Goal: Task Accomplishment & Management: Complete application form

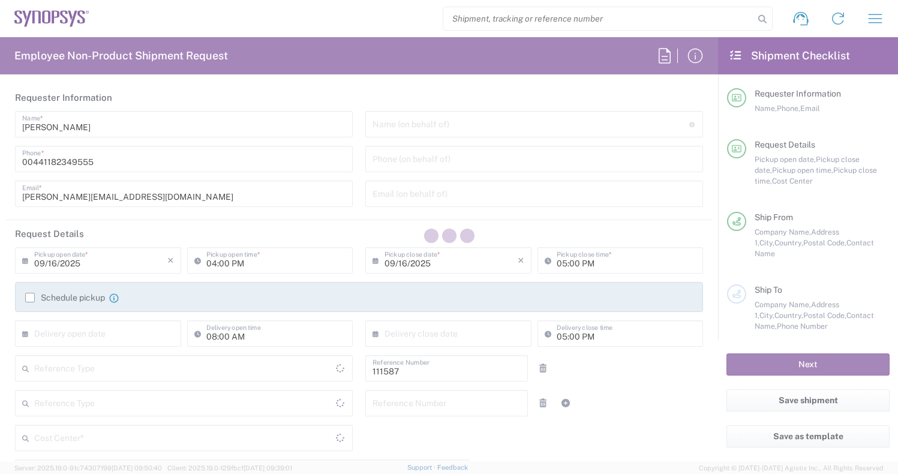
type input "Department"
type input "Delivered at Place"
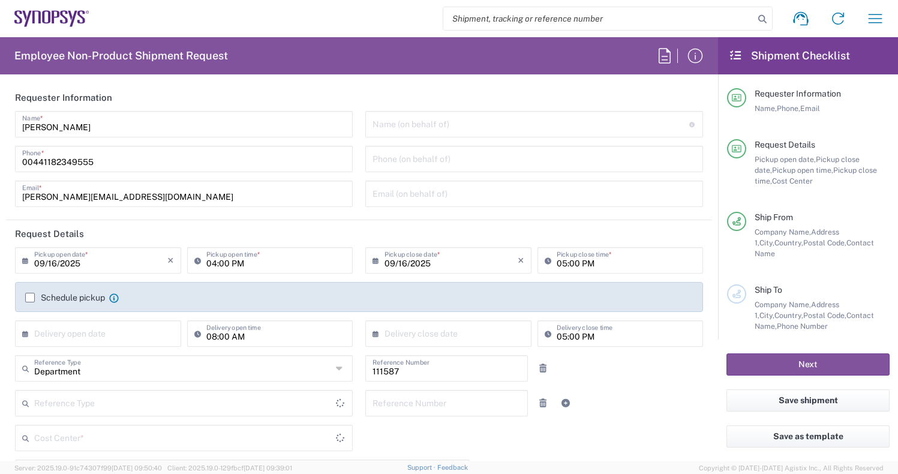
type input "[GEOGRAPHIC_DATA]"
type input "GB02, CIO, IT, ESS18 111587"
type input "[GEOGRAPHIC_DATA]"
type input "Theale GB33"
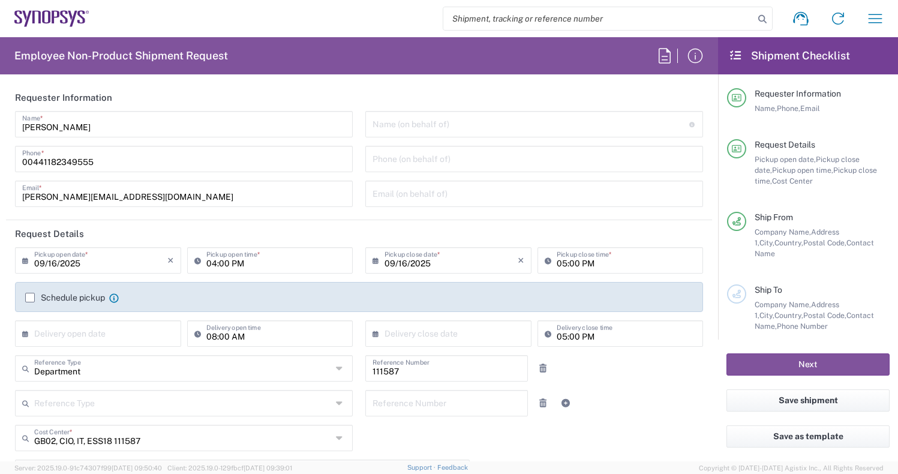
click at [34, 293] on label "Schedule pickup" at bounding box center [65, 298] width 80 height 10
click at [30, 297] on input "Schedule pickup" at bounding box center [30, 297] width 0 height 0
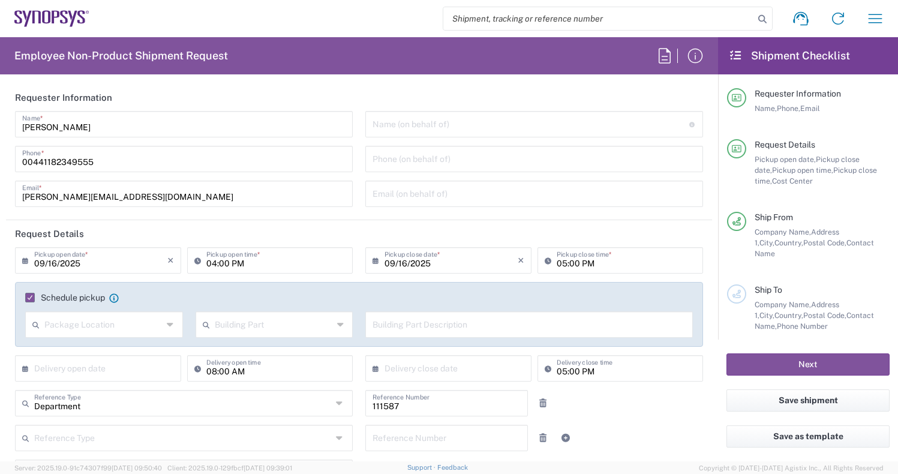
click at [216, 270] on div "04:00 PM Pickup open time *" at bounding box center [270, 260] width 166 height 26
click at [218, 264] on input "04:00 PM" at bounding box center [276, 259] width 140 height 21
click at [209, 260] on input "04:00 PM" at bounding box center [276, 259] width 140 height 21
type input "01:00 PM"
click at [147, 263] on input "09/16/2025" at bounding box center [100, 259] width 133 height 21
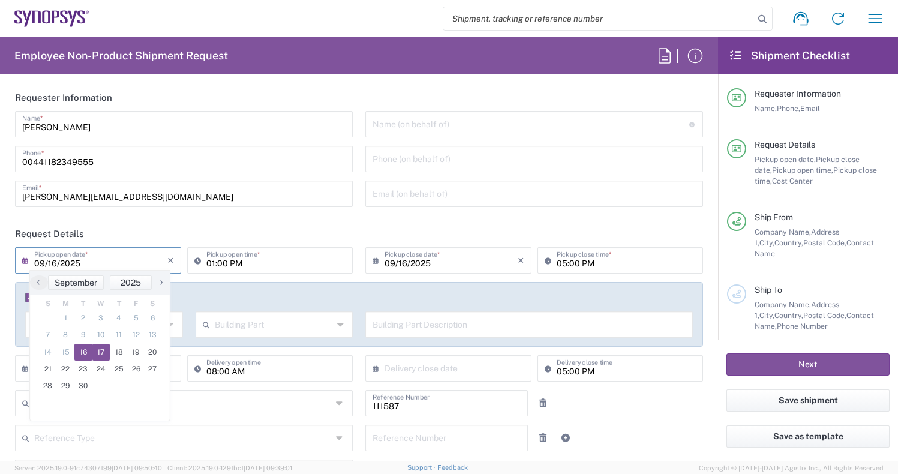
click at [99, 353] on span "17" at bounding box center [101, 352] width 18 height 17
type input "09/17/2025"
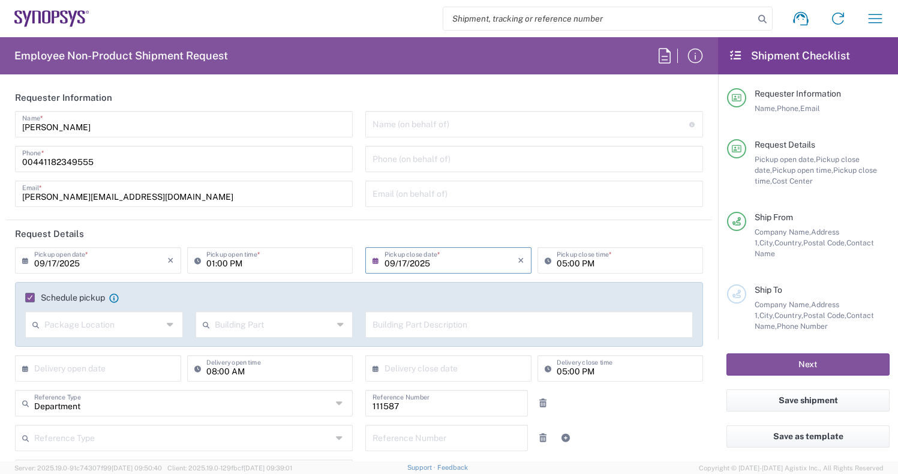
click at [411, 284] on div "Schedule pickup When scheduling a pickup please be sure to meet the following c…" at bounding box center [359, 314] width 688 height 65
click at [566, 263] on input "05:00 PM" at bounding box center [627, 259] width 140 height 21
type input "04:00 PM"
click at [477, 289] on div "Schedule pickup When scheduling a pickup please be sure to meet the following c…" at bounding box center [359, 314] width 688 height 65
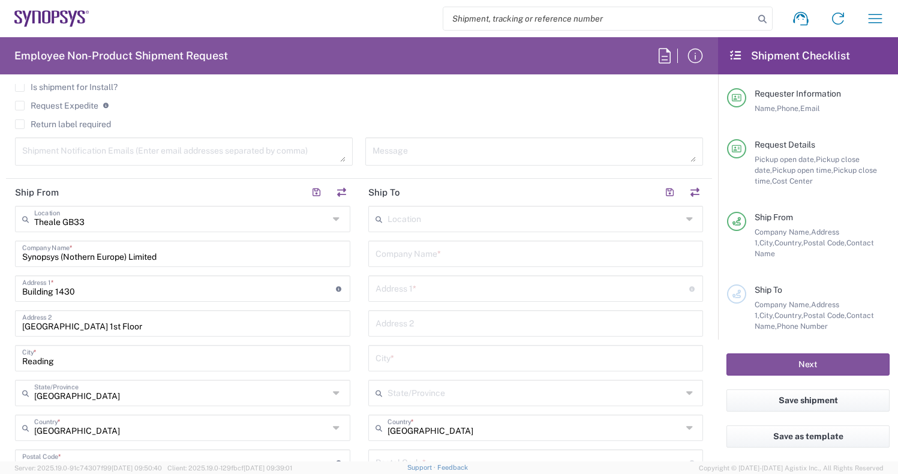
scroll to position [495, 0]
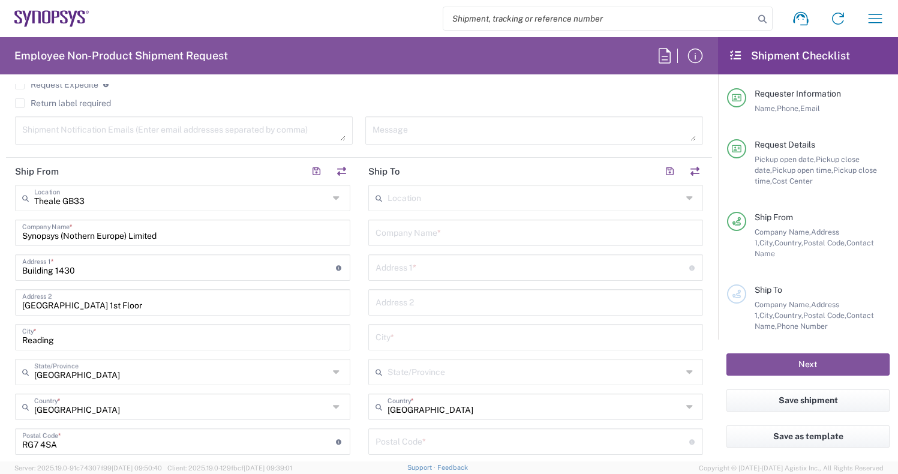
click at [439, 196] on input "text" at bounding box center [534, 197] width 294 height 21
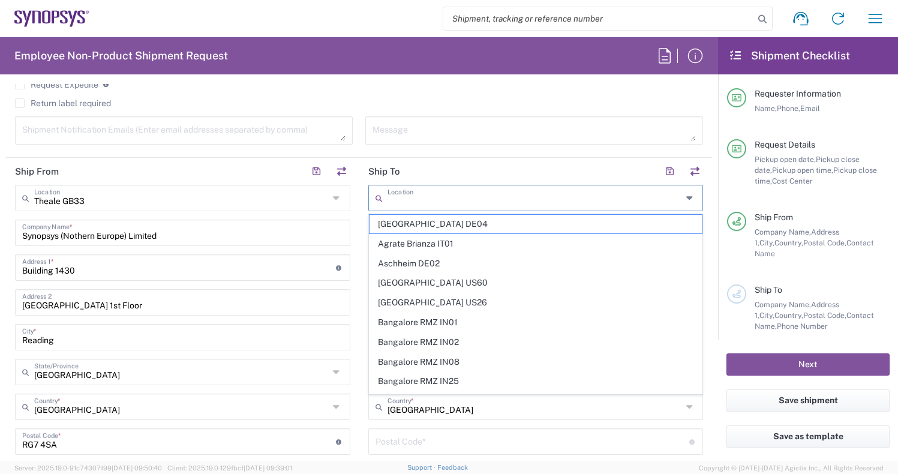
click at [434, 174] on header "Ship To" at bounding box center [535, 171] width 353 height 27
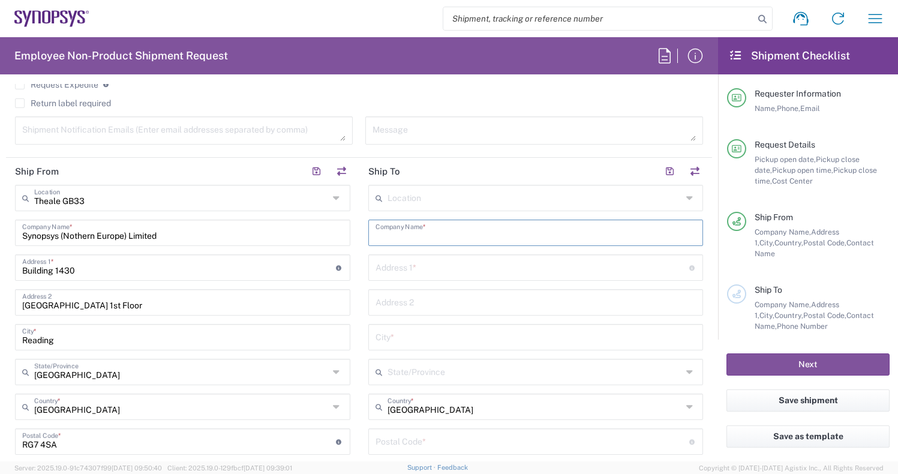
click at [409, 233] on input "text" at bounding box center [535, 231] width 321 height 21
paste input "[PERSON_NAME]"
type input "[PERSON_NAME]"
click at [385, 278] on div "Address 1 * For cross streets use street names with '&' or 'and' in between. Fo…" at bounding box center [535, 267] width 335 height 26
paste input "[STREET_ADDRESS]"
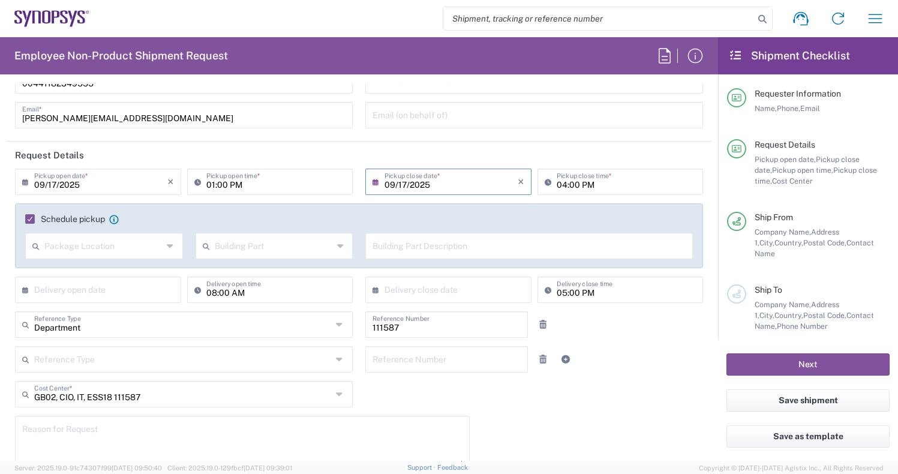
scroll to position [0, 0]
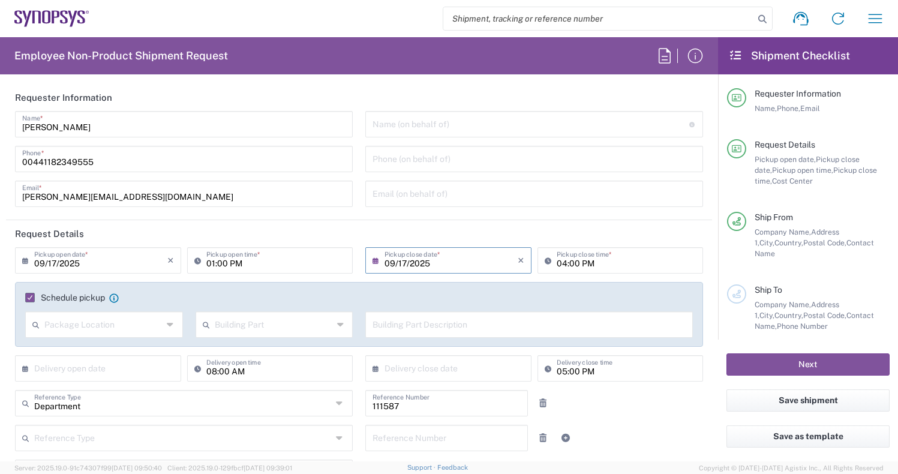
type input "[STREET_ADDRESS]"
click at [198, 260] on icon at bounding box center [200, 260] width 12 height 19
click at [238, 264] on input "10:00 PM" at bounding box center [276, 259] width 140 height 21
type input "10:00 AM"
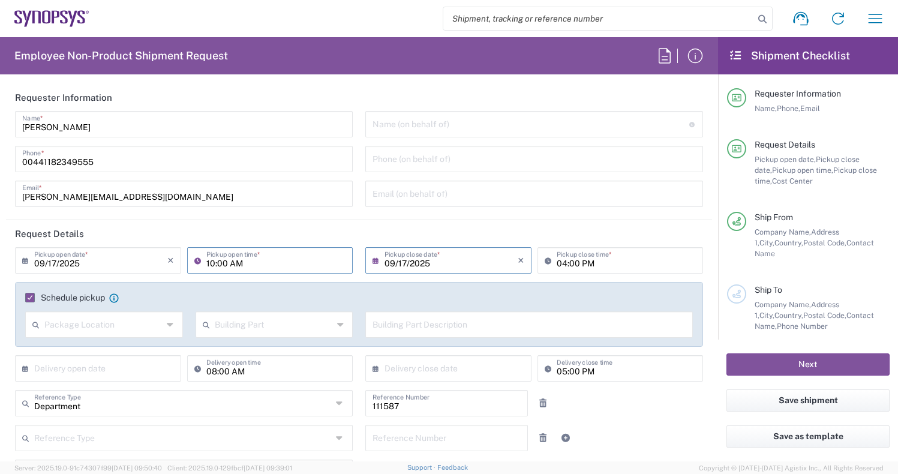
click at [297, 226] on header "Request Details" at bounding box center [359, 233] width 706 height 27
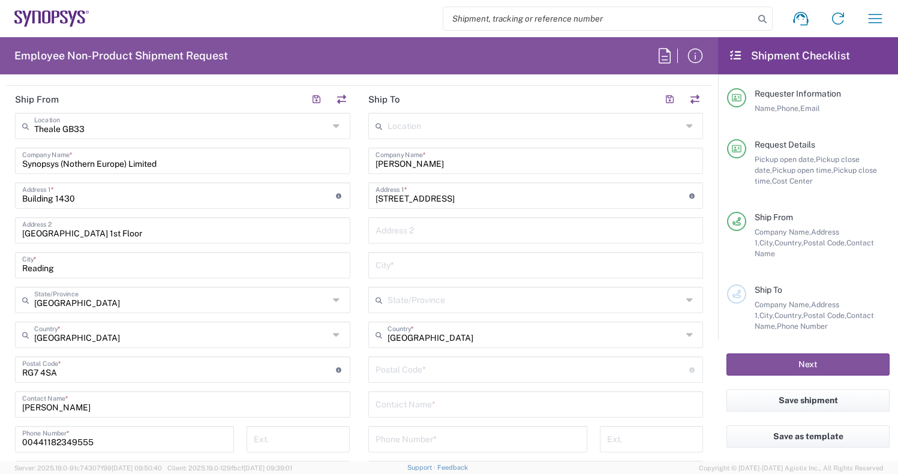
scroll to position [570, 0]
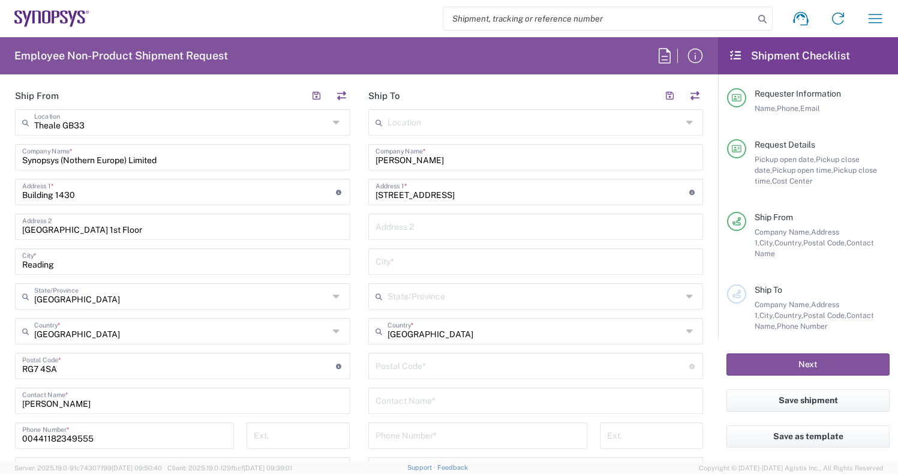
click at [402, 266] on input "text" at bounding box center [535, 260] width 321 height 21
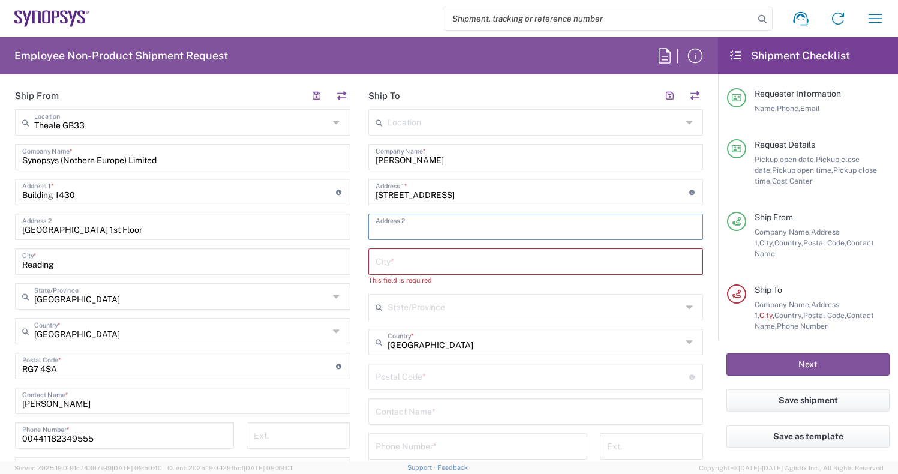
click at [401, 219] on input "text" at bounding box center [535, 225] width 321 height 21
paste input "Trumpington"
type input "Trumpington"
click at [393, 268] on input "text" at bounding box center [535, 260] width 321 height 21
paste input "[GEOGRAPHIC_DATA]"
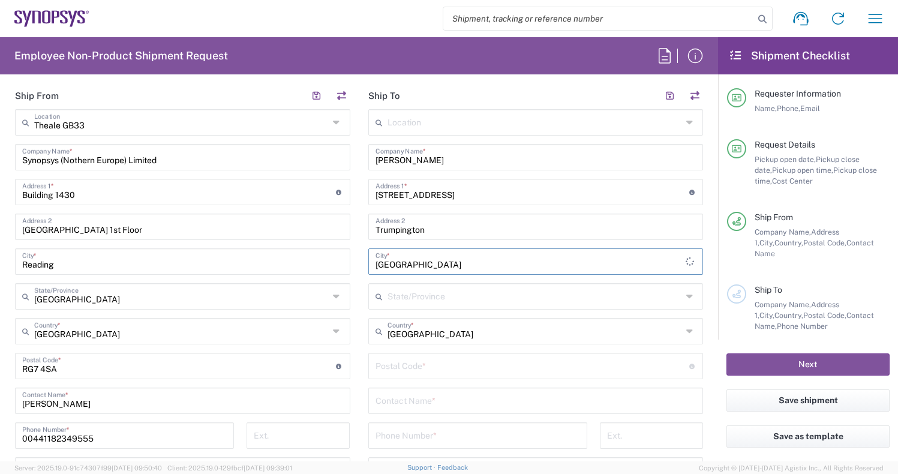
type input "[GEOGRAPHIC_DATA]"
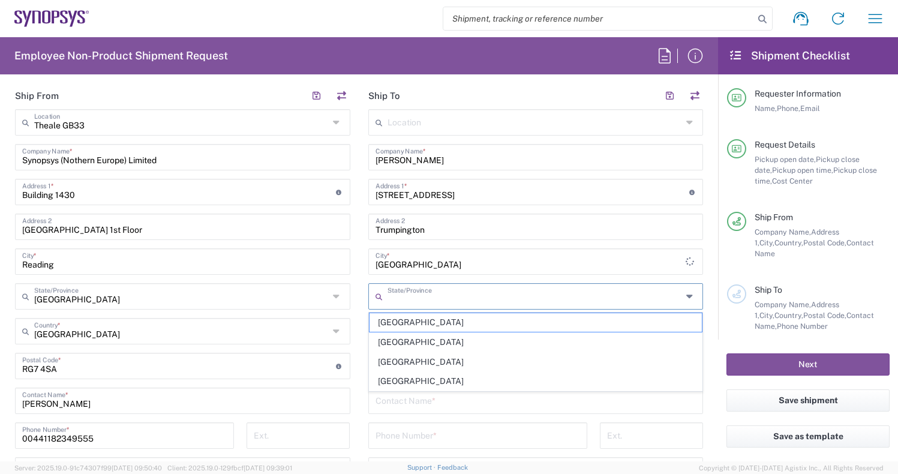
click at [408, 301] on input "text" at bounding box center [534, 295] width 294 height 21
click at [405, 322] on span "[GEOGRAPHIC_DATA]" at bounding box center [535, 322] width 333 height 19
type input "[GEOGRAPHIC_DATA]"
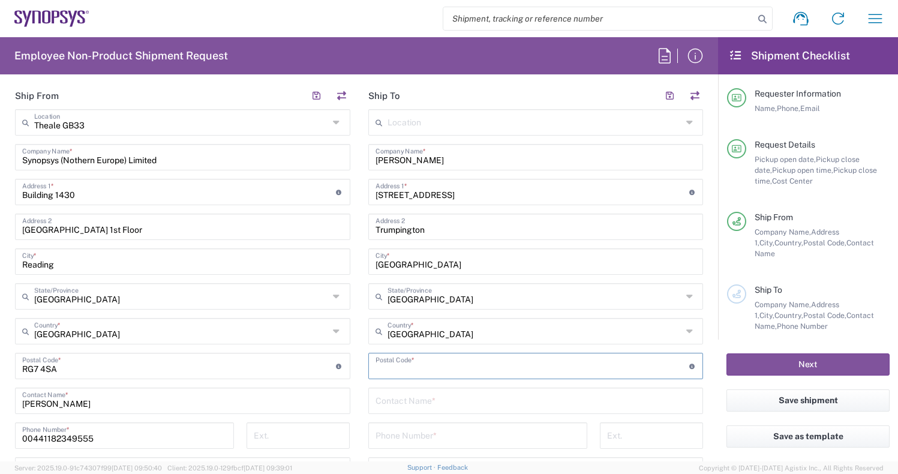
click at [433, 363] on input "undefined" at bounding box center [532, 364] width 314 height 21
paste input "CB2 9EP"
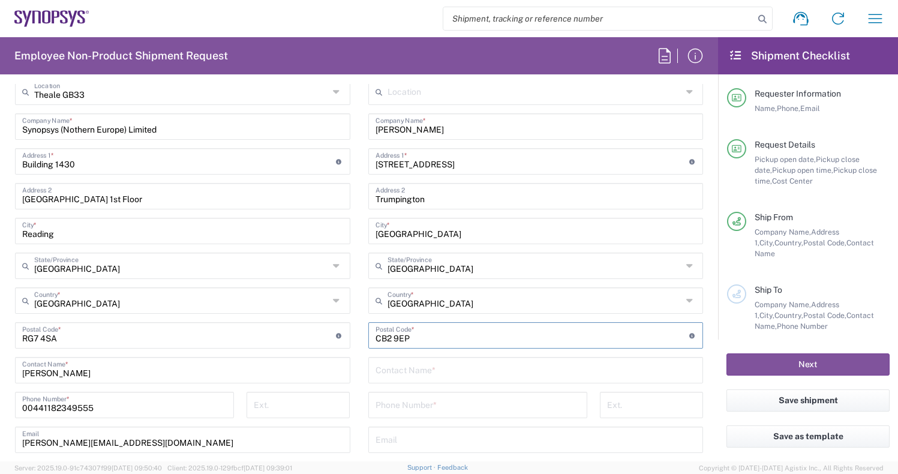
scroll to position [587, 0]
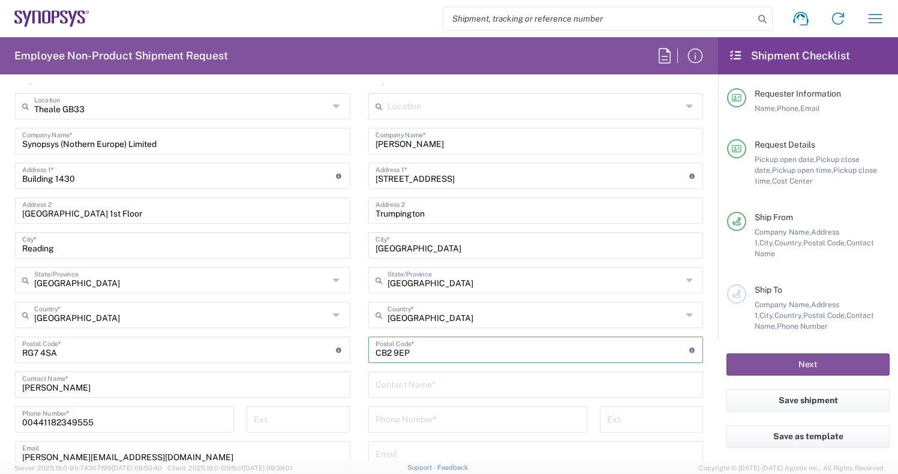
type input "CB2 9EP"
drag, startPoint x: 443, startPoint y: 148, endPoint x: 360, endPoint y: 148, distance: 83.4
click at [360, 148] on main "Location [GEOGRAPHIC_DATA] DE04 Agrate Brianza IT01 [GEOGRAPHIC_DATA] DE02 [GEO…" at bounding box center [535, 345] width 353 height 504
click at [413, 387] on input "text" at bounding box center [535, 383] width 321 height 21
paste input "[PERSON_NAME]"
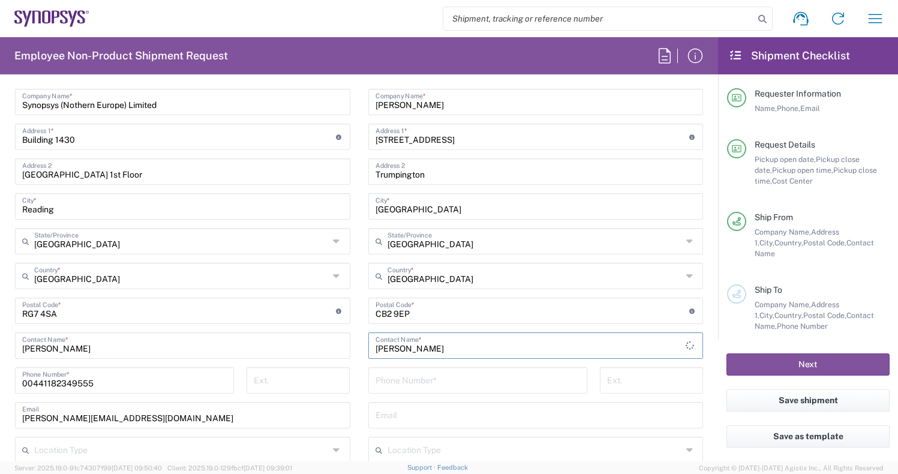
scroll to position [630, 0]
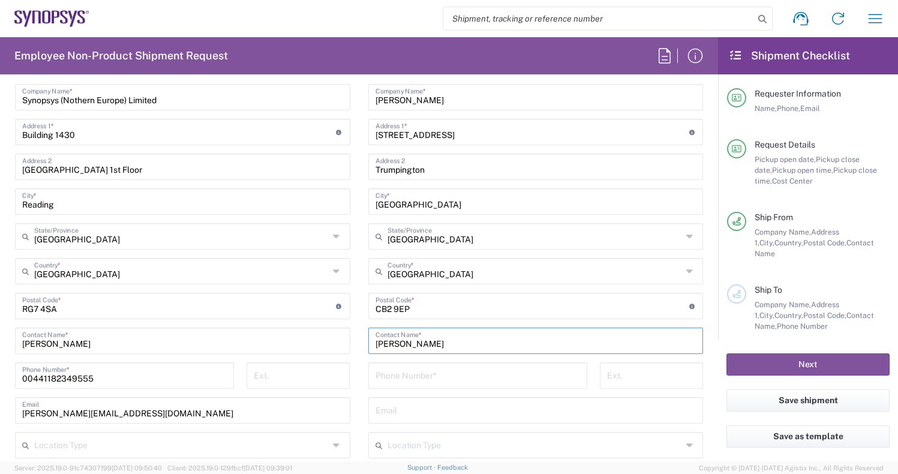
type input "[PERSON_NAME]"
drag, startPoint x: 138, startPoint y: 375, endPoint x: 8, endPoint y: 375, distance: 129.5
click at [9, 375] on div "00441182349555 Phone Number *" at bounding box center [124, 379] width 231 height 35
click at [386, 375] on input "tel" at bounding box center [477, 374] width 204 height 21
paste input "00441182349555"
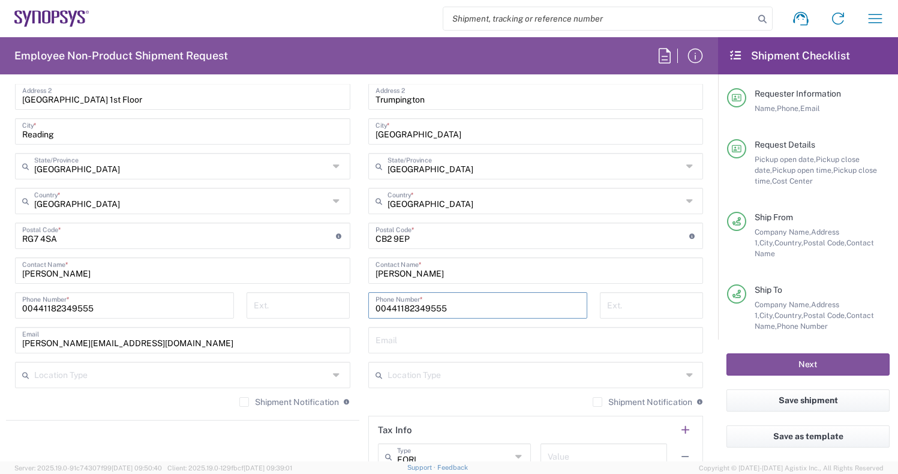
scroll to position [704, 0]
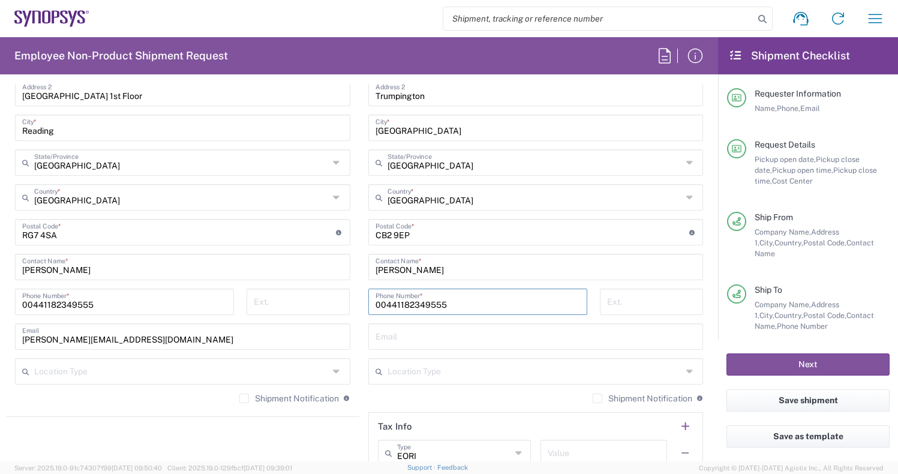
type input "00441182349555"
click at [419, 324] on div "Email" at bounding box center [535, 336] width 335 height 26
paste input "[EMAIL_ADDRESS][DOMAIN_NAME]"
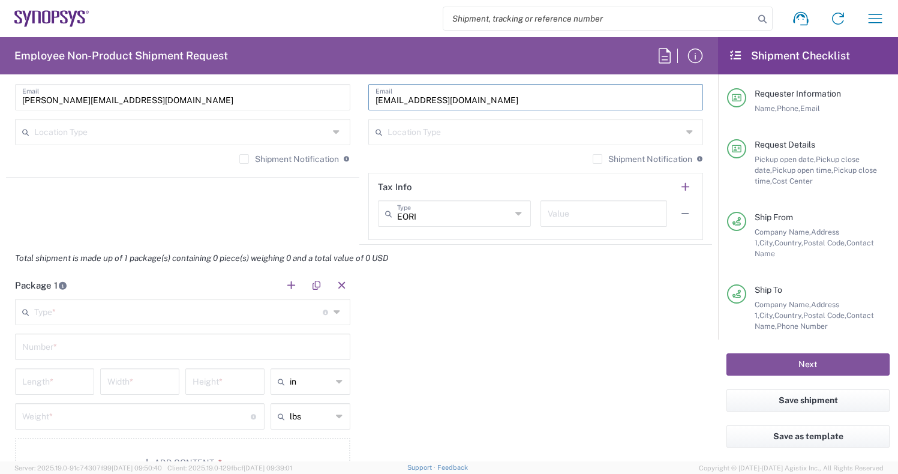
scroll to position [947, 0]
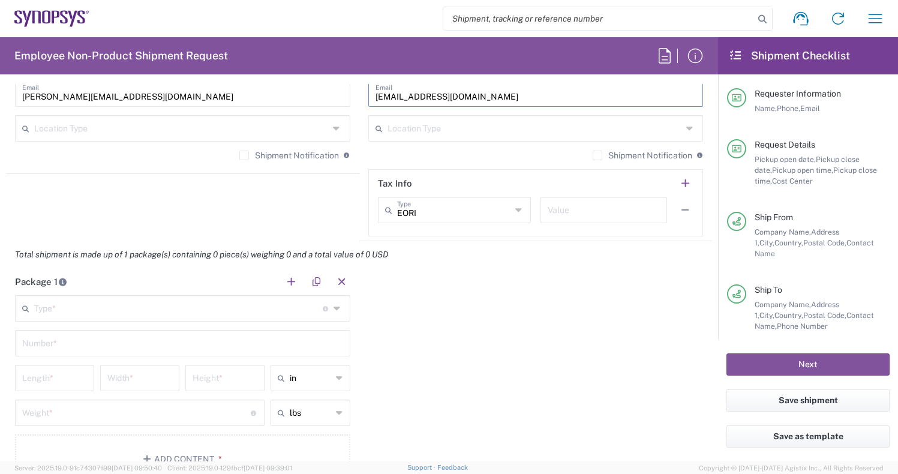
type input "[EMAIL_ADDRESS][DOMAIN_NAME]"
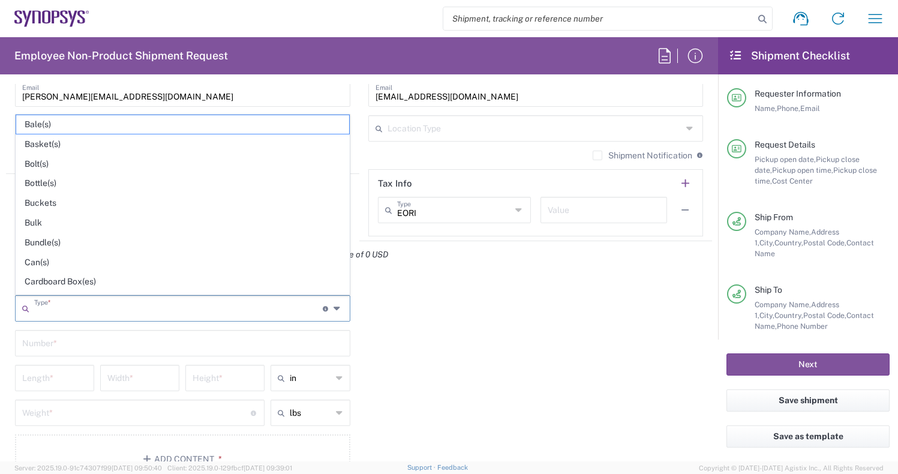
click at [209, 313] on input "text" at bounding box center [178, 307] width 288 height 21
click at [134, 278] on span "Cardboard Box(es)" at bounding box center [182, 281] width 333 height 19
type input "Cardboard Box(es)"
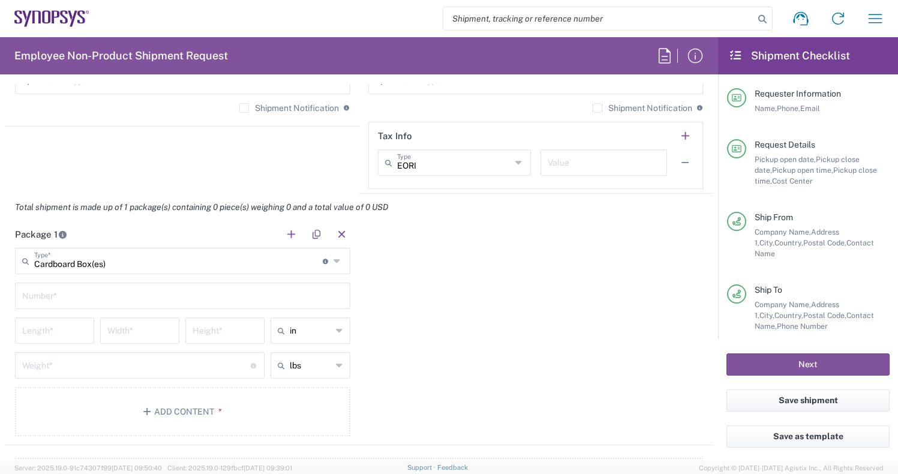
scroll to position [995, 0]
click at [96, 282] on div "Number *" at bounding box center [182, 295] width 335 height 26
type input "1"
click at [307, 336] on input "text" at bounding box center [311, 329] width 42 height 19
click at [301, 376] on span "cm" at bounding box center [310, 375] width 77 height 19
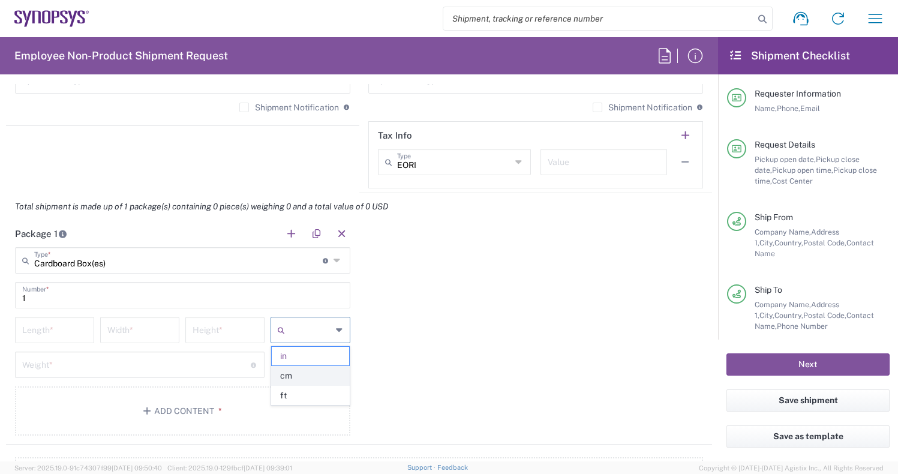
type input "cm"
click at [38, 343] on div "Length *" at bounding box center [54, 334] width 85 height 35
click at [26, 339] on div "Length *" at bounding box center [54, 330] width 79 height 26
click at [34, 336] on input "number" at bounding box center [54, 328] width 65 height 21
type input "29"
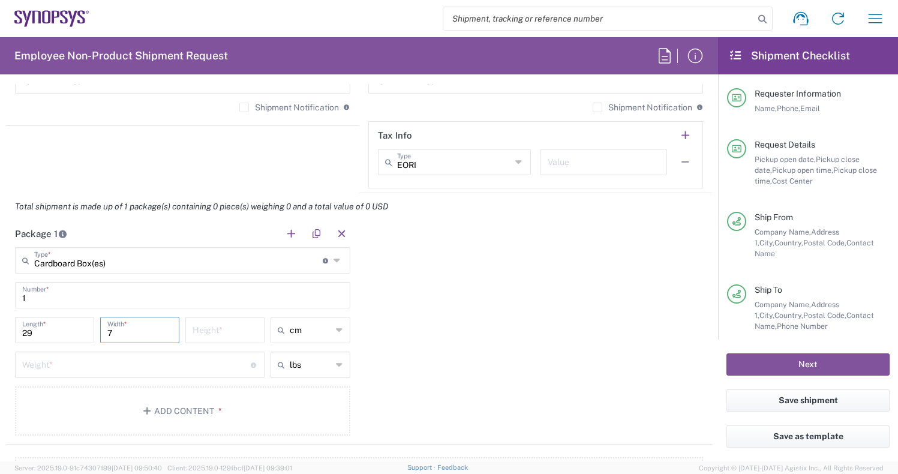
type input "7"
type input "41"
click at [294, 386] on div "lbs lbs kgs" at bounding box center [309, 368] width 85 height 35
click at [303, 369] on input "text" at bounding box center [311, 364] width 42 height 19
click at [288, 413] on span "kgs" at bounding box center [310, 410] width 77 height 19
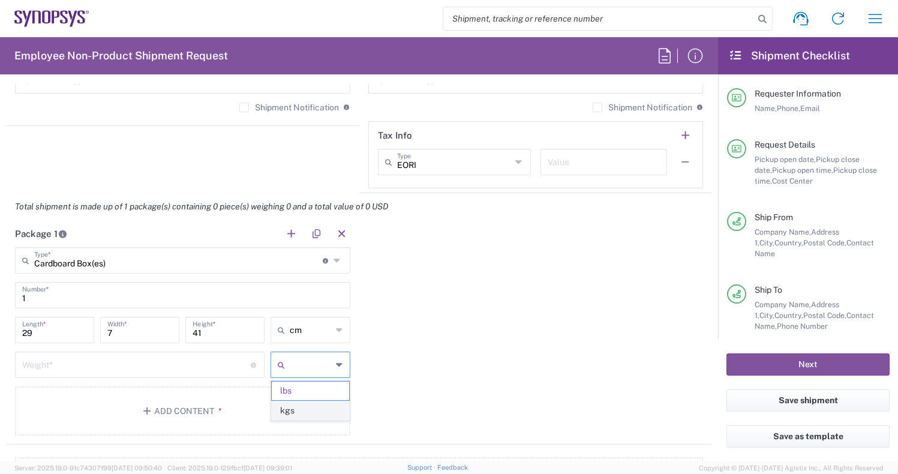
type input "kgs"
click at [197, 357] on input "number" at bounding box center [136, 363] width 228 height 21
type input "2.6"
click at [261, 410] on button "Add Content *" at bounding box center [182, 410] width 335 height 49
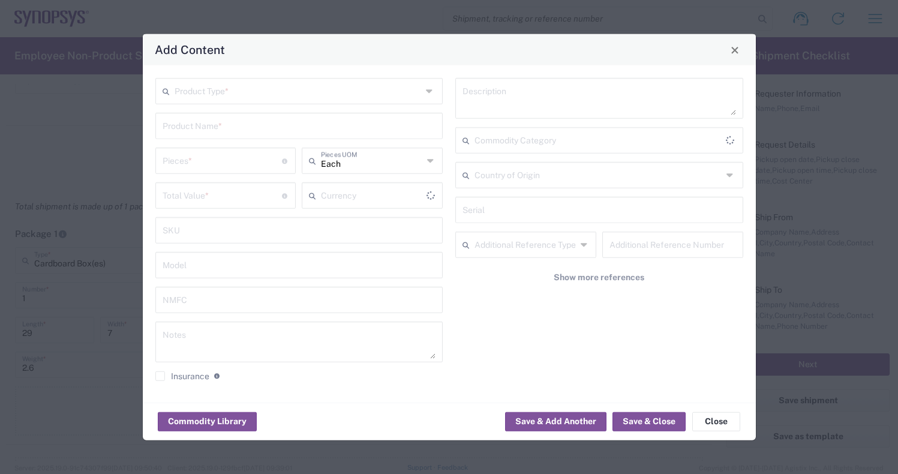
type input "US Dollar"
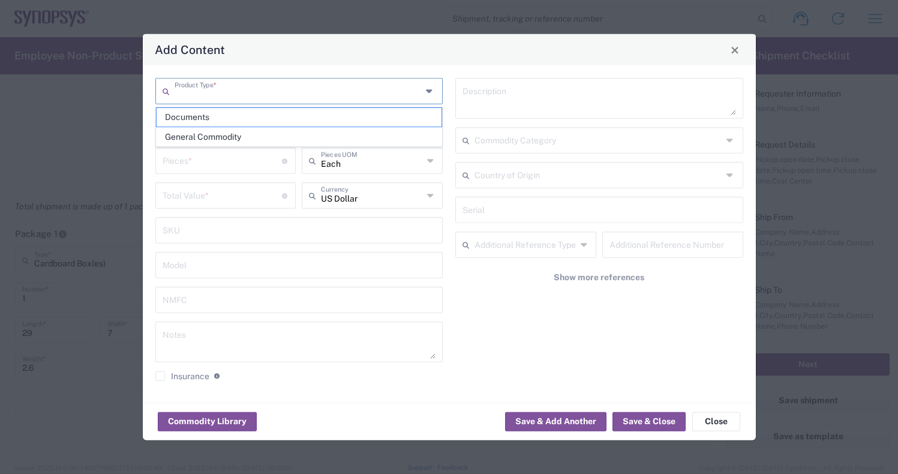
click at [306, 83] on input "text" at bounding box center [299, 90] width 248 height 21
click at [211, 143] on span "General Commodity" at bounding box center [299, 137] width 285 height 19
type input "General Commodity"
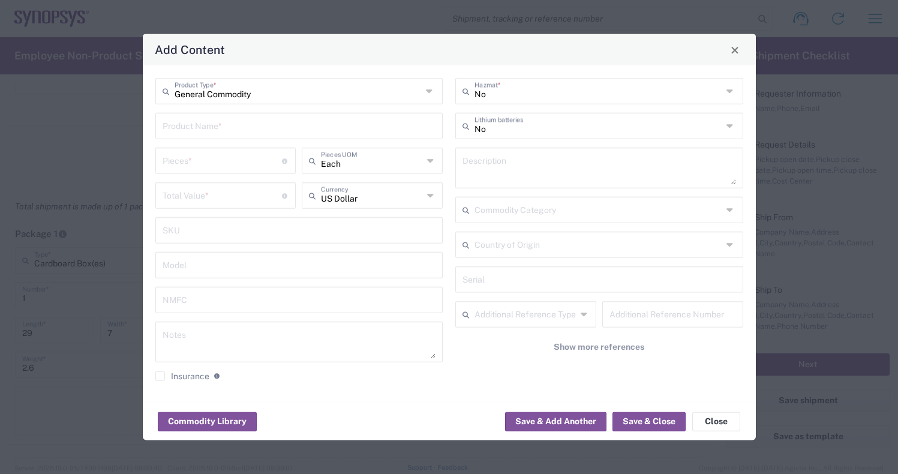
click at [222, 134] on input "text" at bounding box center [299, 125] width 273 height 21
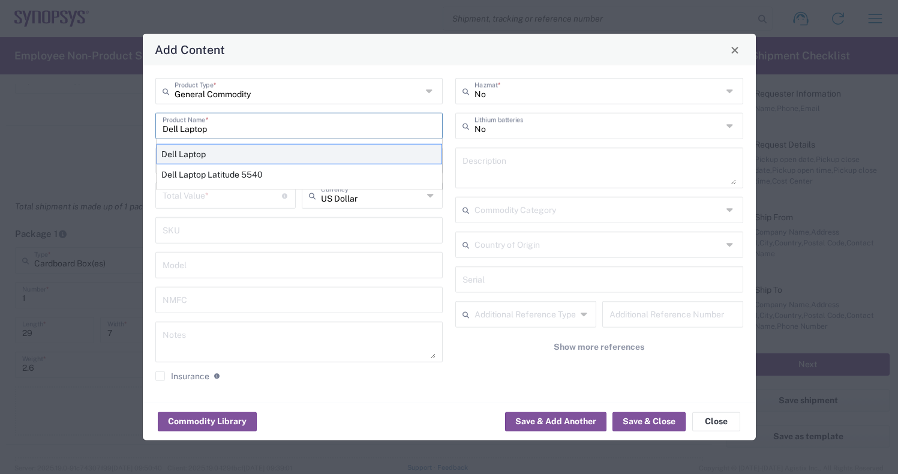
type input "Dell Laptop"
click at [236, 151] on div "Dell Laptop" at bounding box center [299, 154] width 285 height 20
type textarea "Dell Laptop"
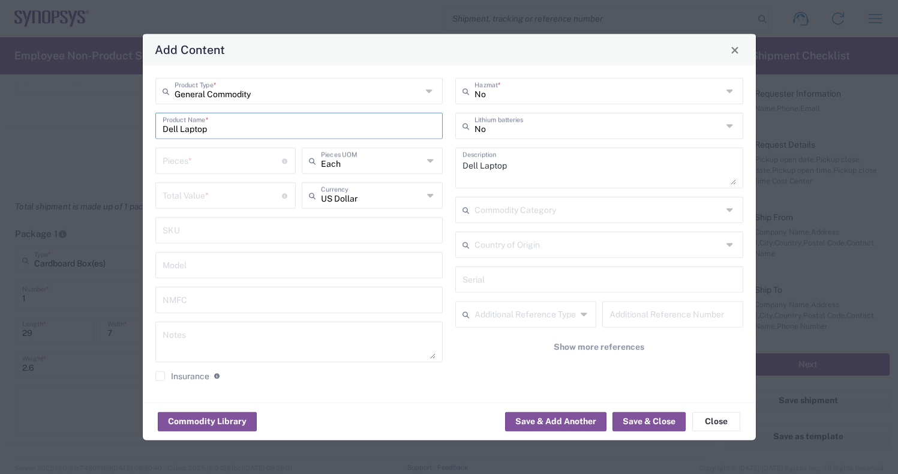
click at [216, 157] on input "number" at bounding box center [223, 159] width 120 height 21
type input "1"
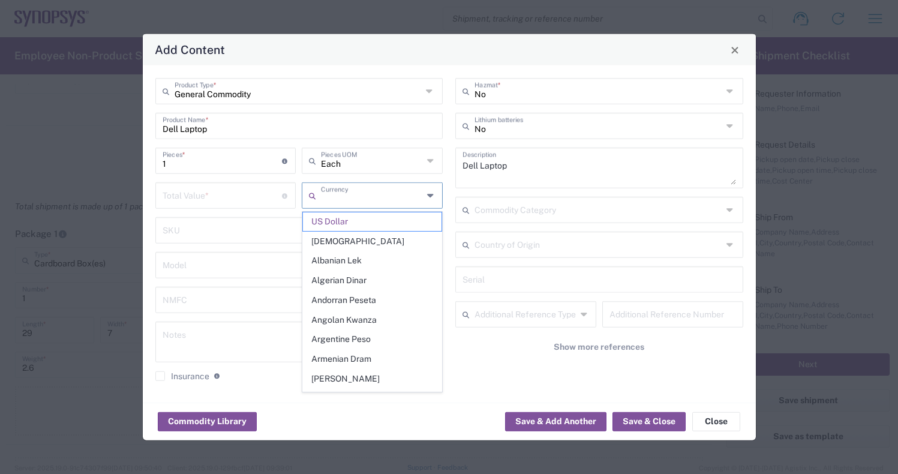
click at [354, 185] on input "text" at bounding box center [372, 194] width 102 height 21
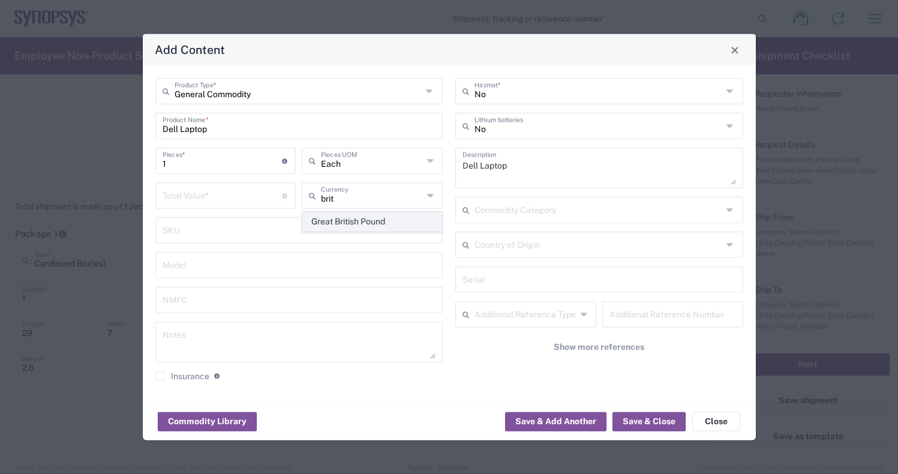
click at [357, 215] on span "Great British Pound" at bounding box center [372, 221] width 139 height 19
type input "Great British Pound"
click at [236, 211] on div "Total Value * Total value of all the pieces" at bounding box center [225, 199] width 147 height 35
click at [225, 204] on input "number" at bounding box center [223, 194] width 120 height 21
type input "777"
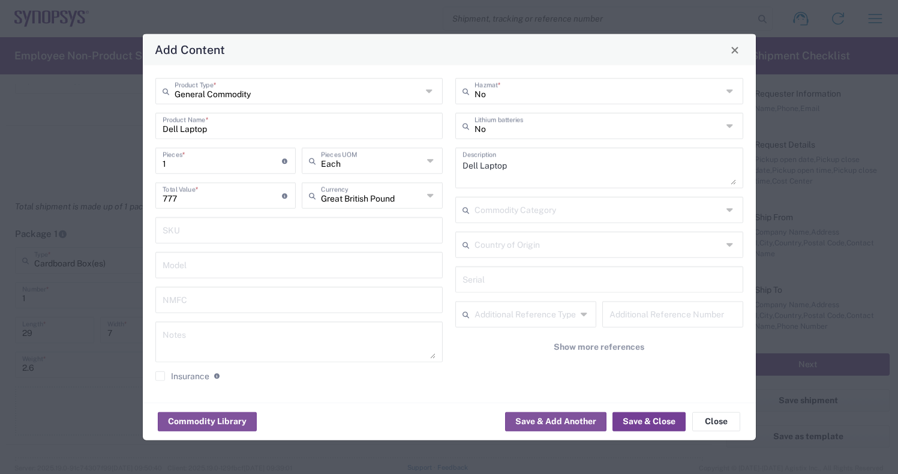
click at [659, 425] on button "Save & Close" at bounding box center [648, 420] width 73 height 19
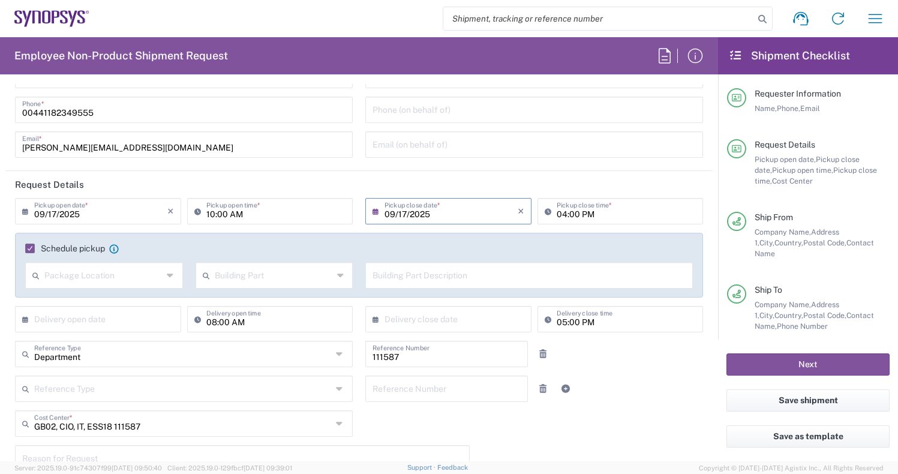
scroll to position [0, 0]
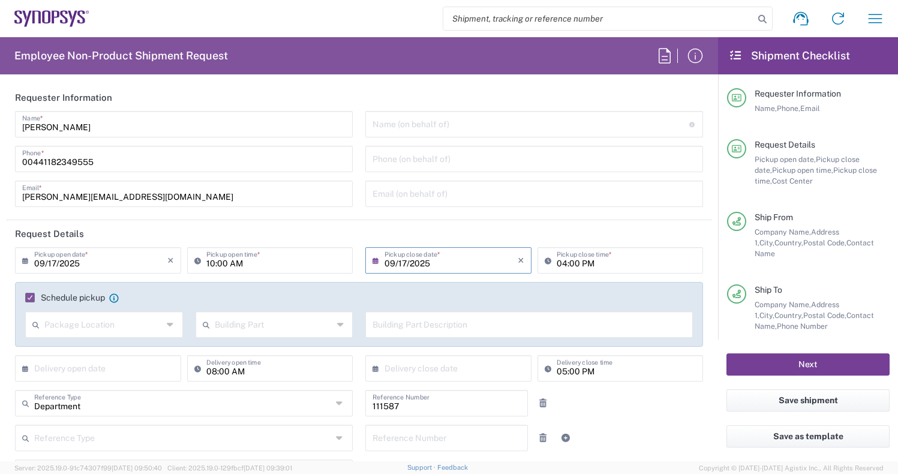
click at [774, 360] on button "Next" at bounding box center [807, 364] width 163 height 22
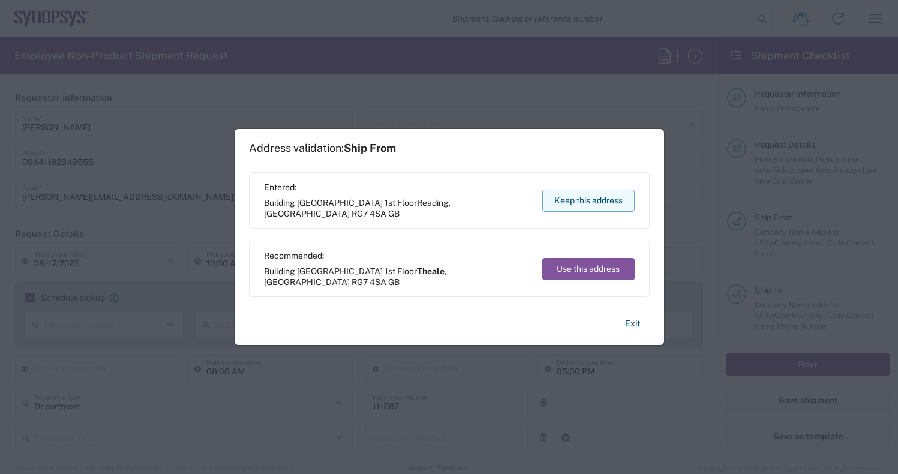
click at [579, 192] on button "Keep this address" at bounding box center [588, 201] width 92 height 22
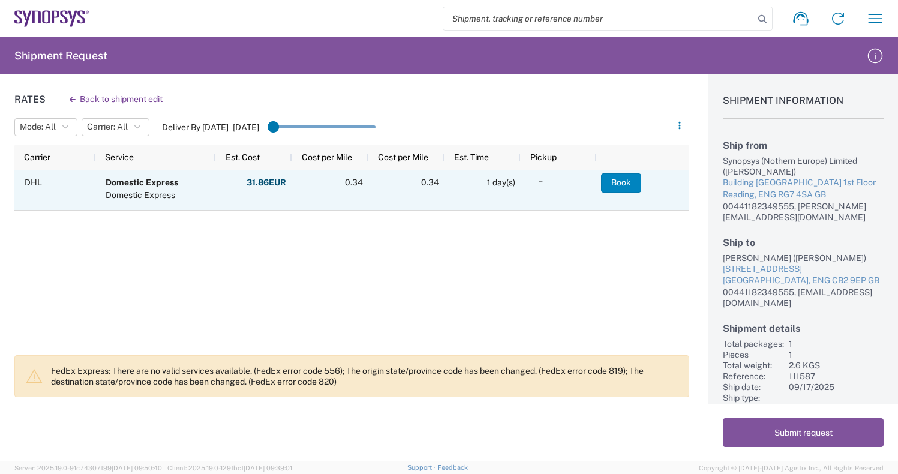
click at [633, 185] on button "Book" at bounding box center [621, 182] width 40 height 19
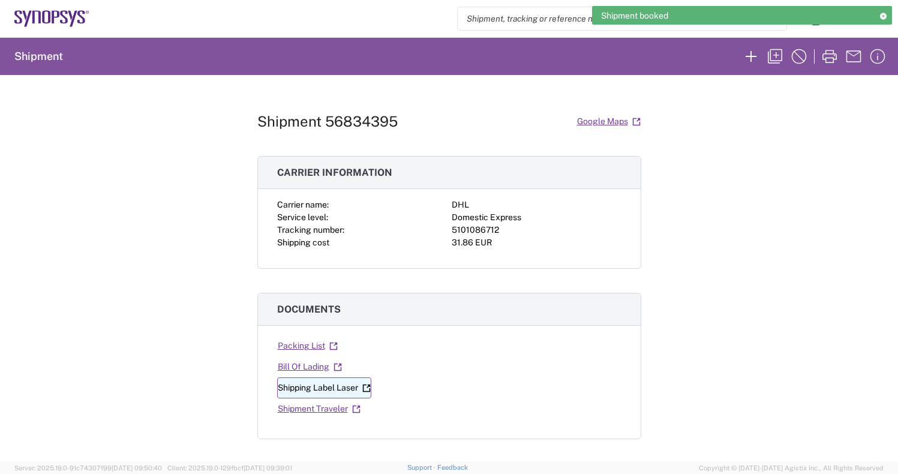
click at [302, 386] on link "Shipping Label Laser" at bounding box center [324, 387] width 94 height 21
